Goal: Answer question/provide support: Share knowledge or assist other users

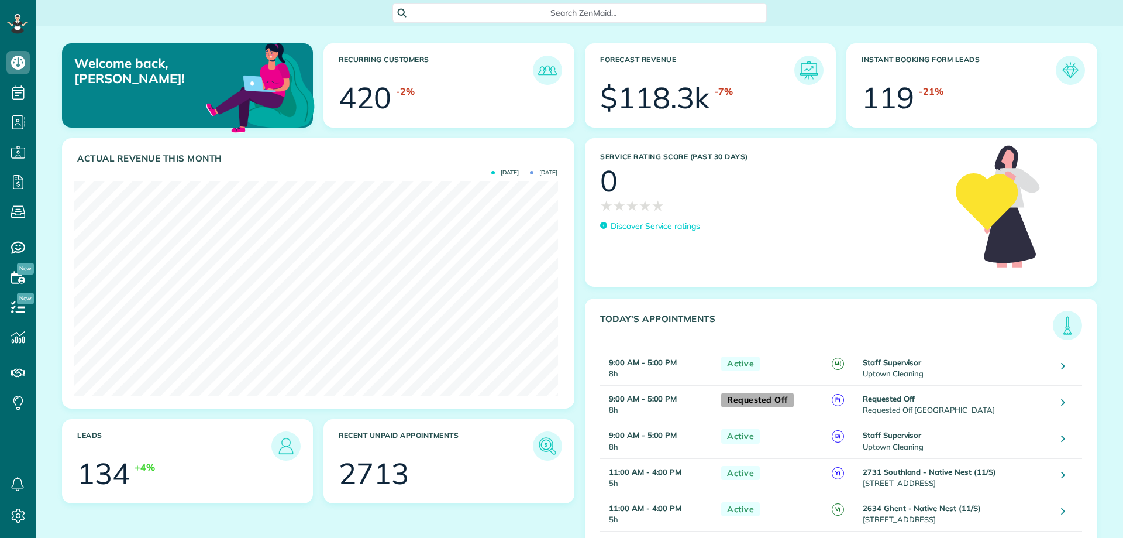
scroll to position [215, 483]
click at [473, 16] on span "Search ZenMaid…" at bounding box center [584, 13] width 356 height 12
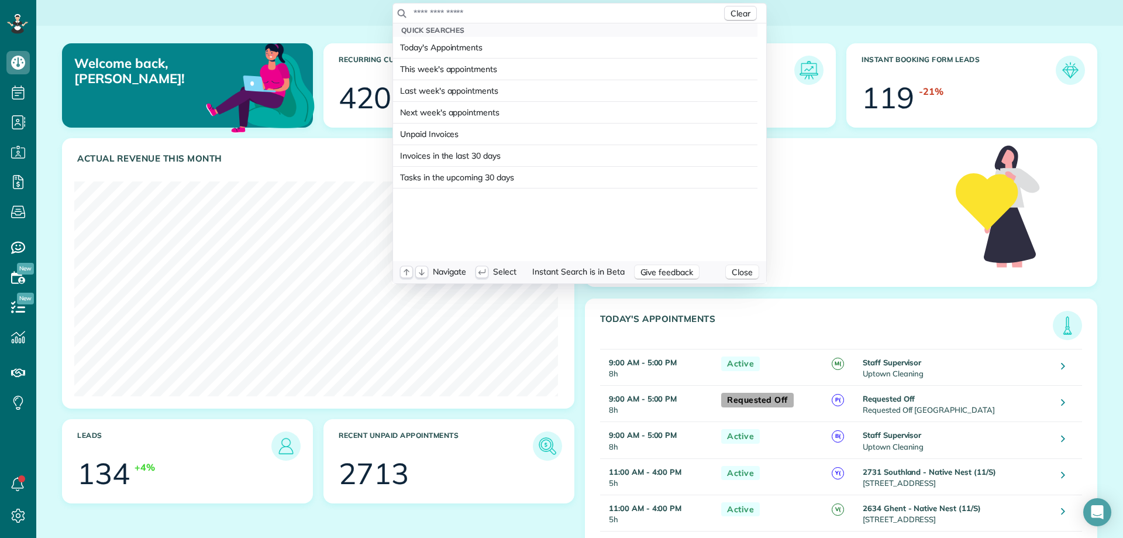
click at [467, 15] on input "text" at bounding box center [567, 13] width 309 height 12
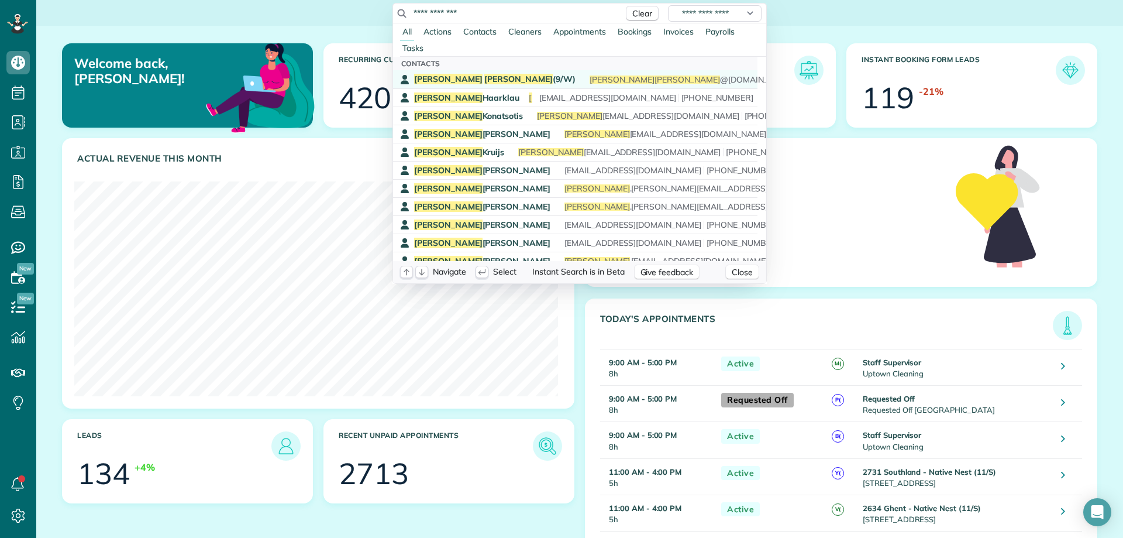
type input "**********"
click at [479, 80] on span "[PERSON_NAME] (9/W)" at bounding box center [494, 79] width 161 height 11
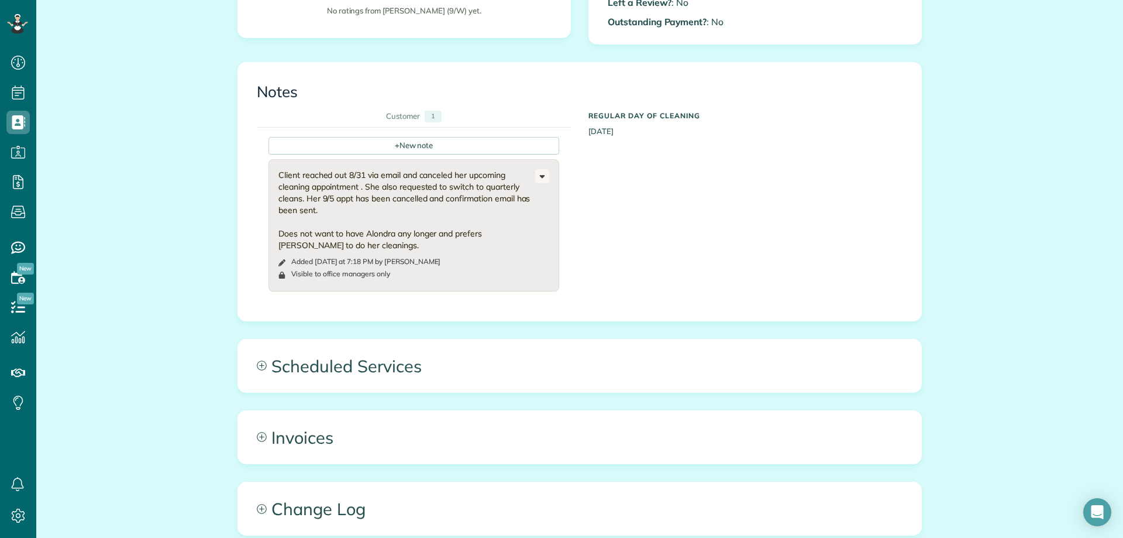
scroll to position [409, 0]
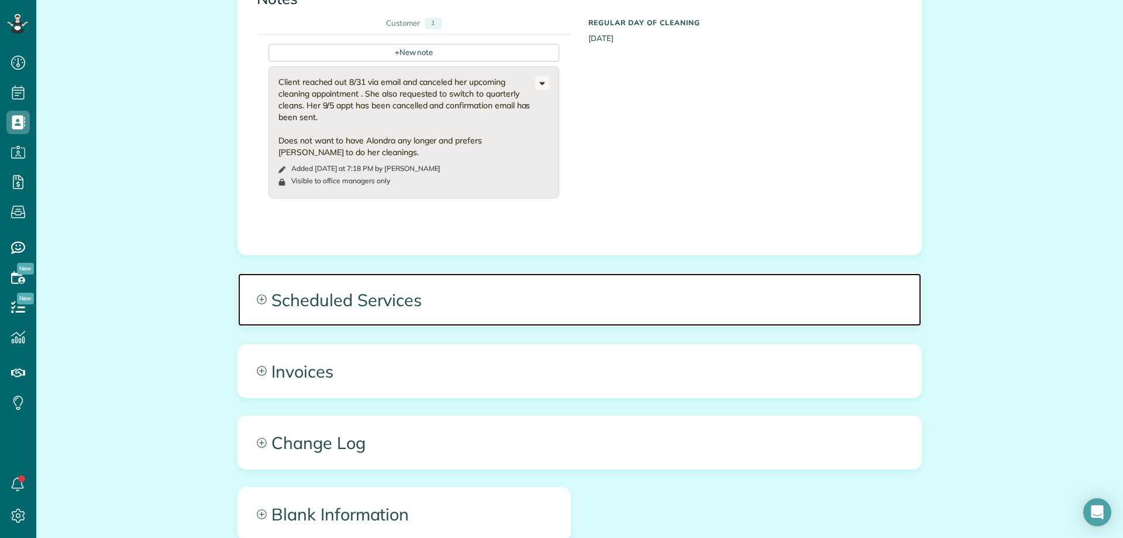
click at [607, 297] on span "Scheduled Services" at bounding box center [579, 299] width 683 height 53
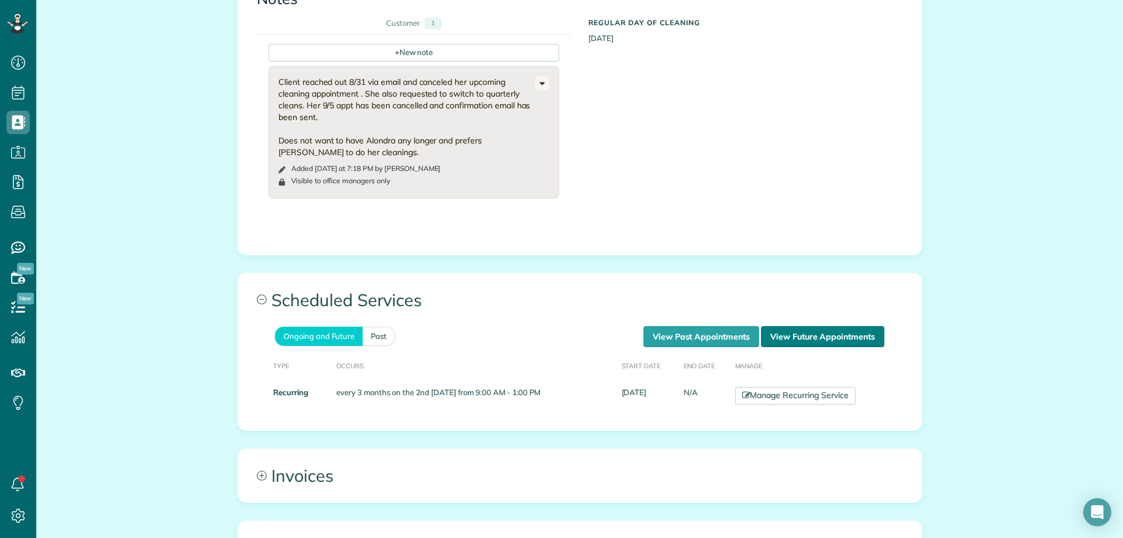
click at [810, 342] on link "View Future Appointments" at bounding box center [822, 336] width 123 height 21
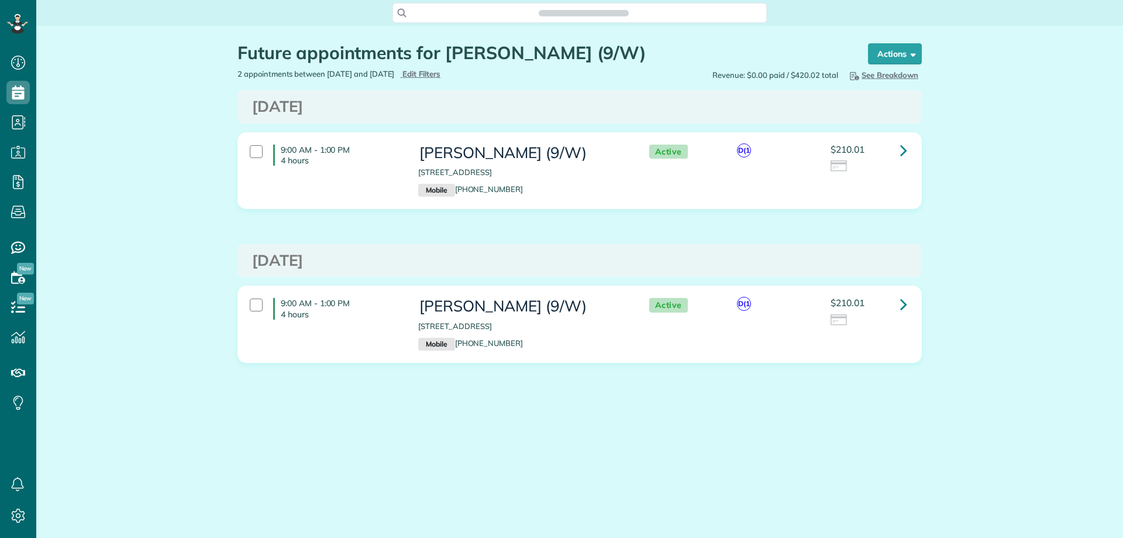
scroll to position [5, 5]
click at [900, 149] on icon at bounding box center [903, 150] width 7 height 20
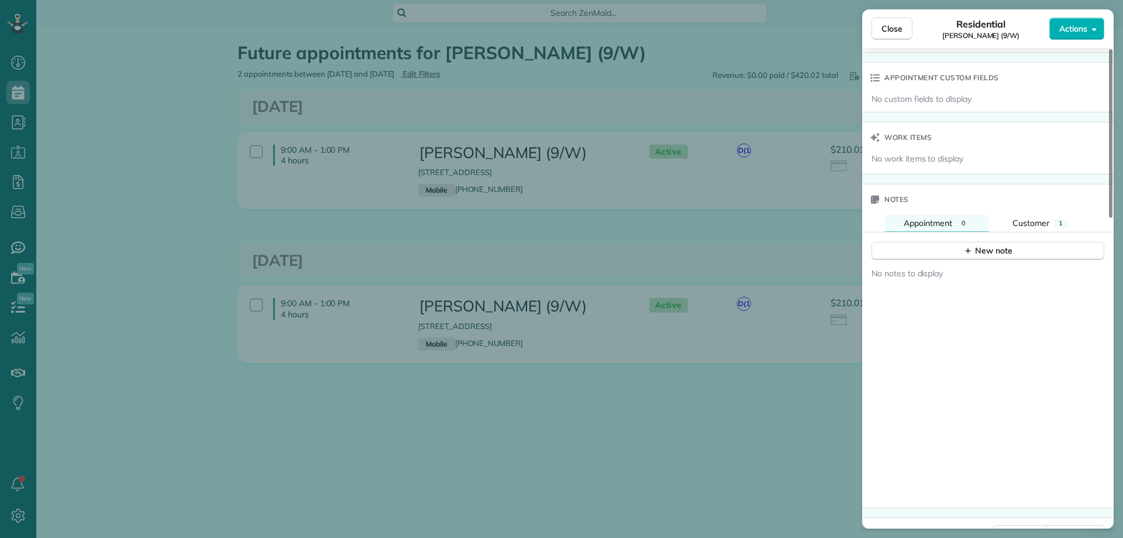
scroll to position [878, 0]
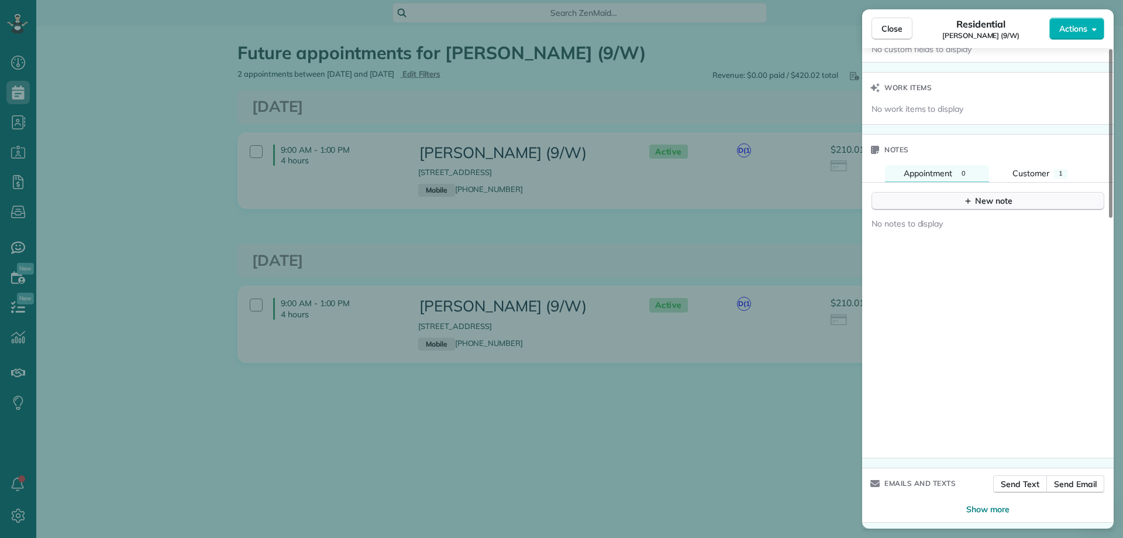
click at [958, 201] on button "New note" at bounding box center [988, 201] width 233 height 18
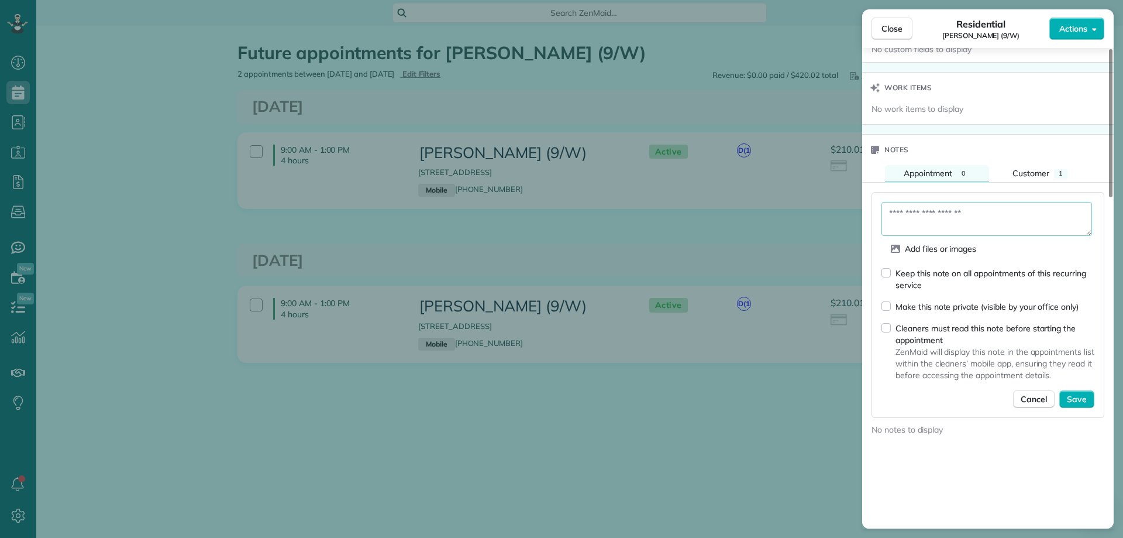
click at [915, 218] on textarea at bounding box center [986, 219] width 211 height 34
type textarea "**********"
click at [892, 329] on div "Cleaners must read this note before starting the appointment ZenMaid will displ…" at bounding box center [987, 351] width 213 height 59
click at [1073, 398] on span "Save" at bounding box center [1077, 399] width 20 height 12
